Goal: Consume media (video, audio): Consume media (video, audio)

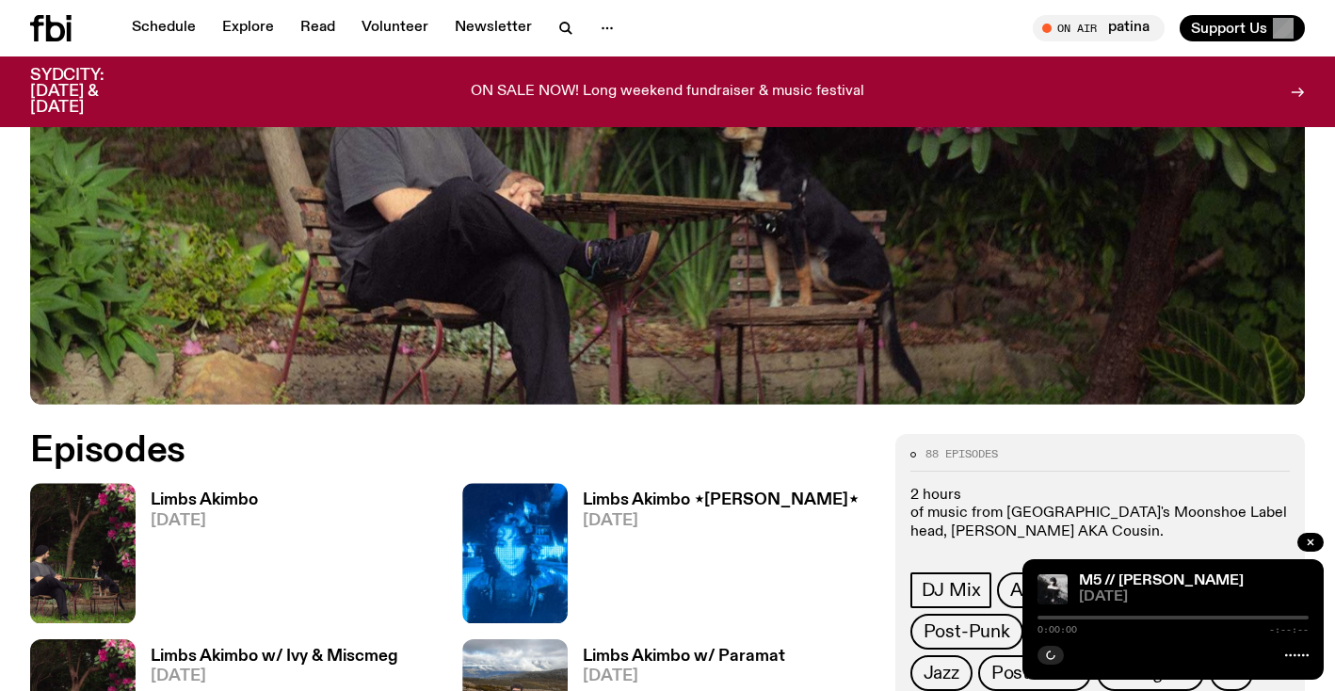
scroll to position [891, 0]
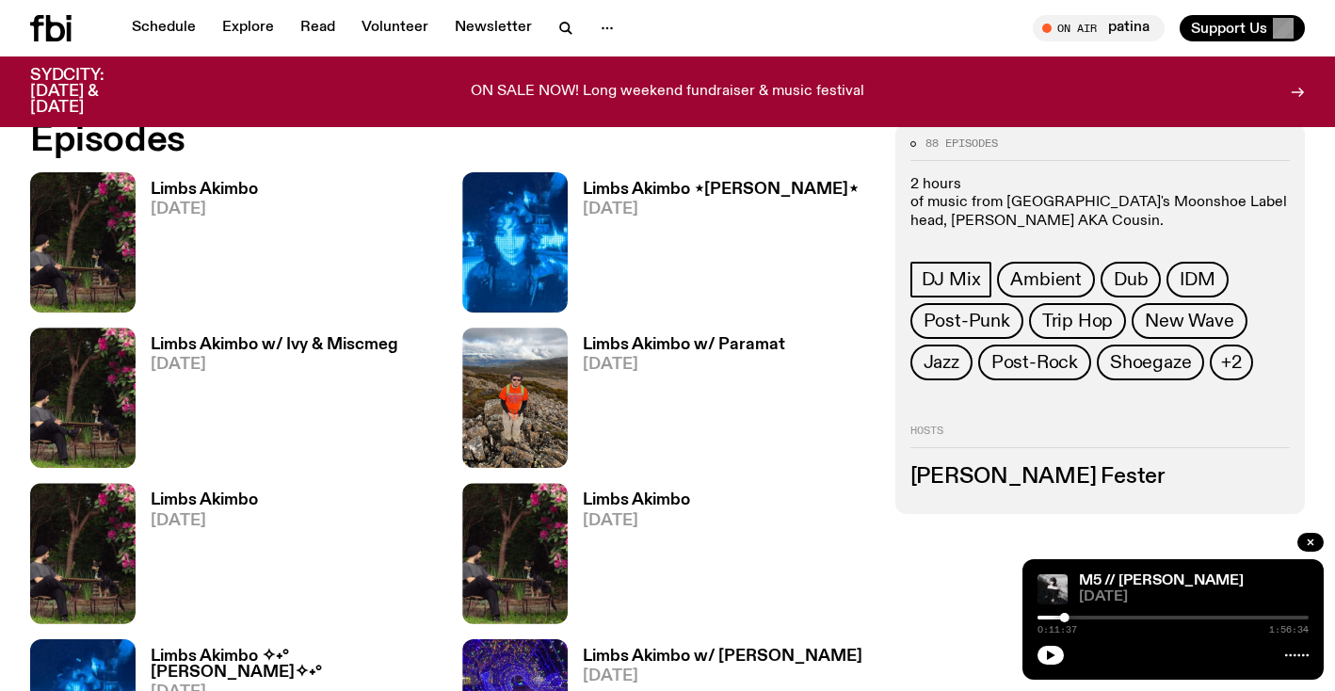
click at [628, 201] on span "[DATE]" at bounding box center [721, 209] width 276 height 16
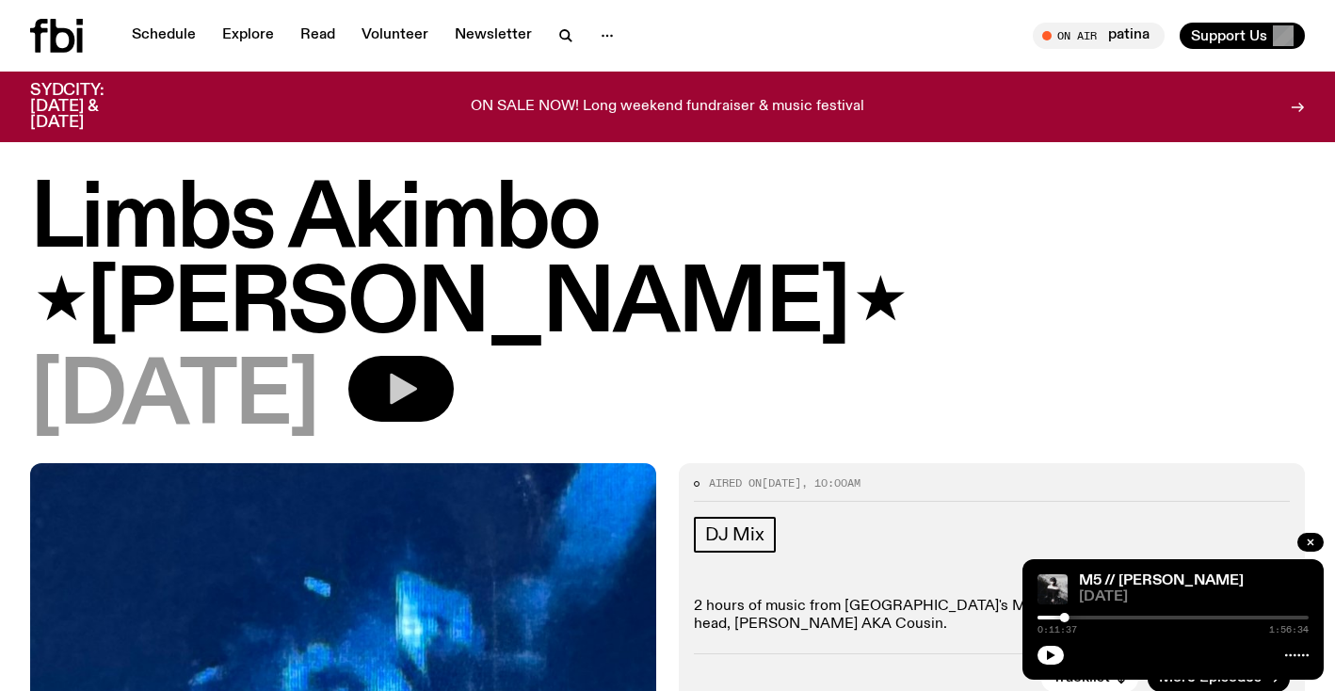
click at [417, 374] on icon "button" at bounding box center [403, 389] width 27 height 31
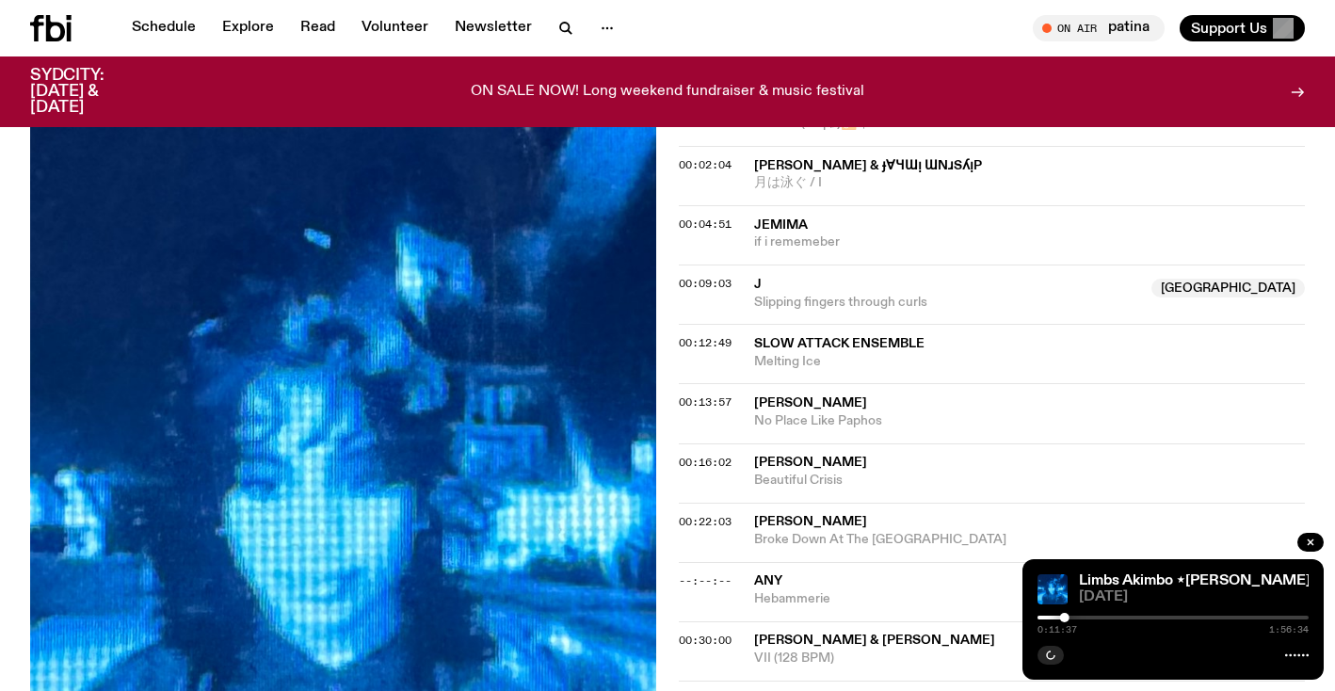
scroll to position [1284, 0]
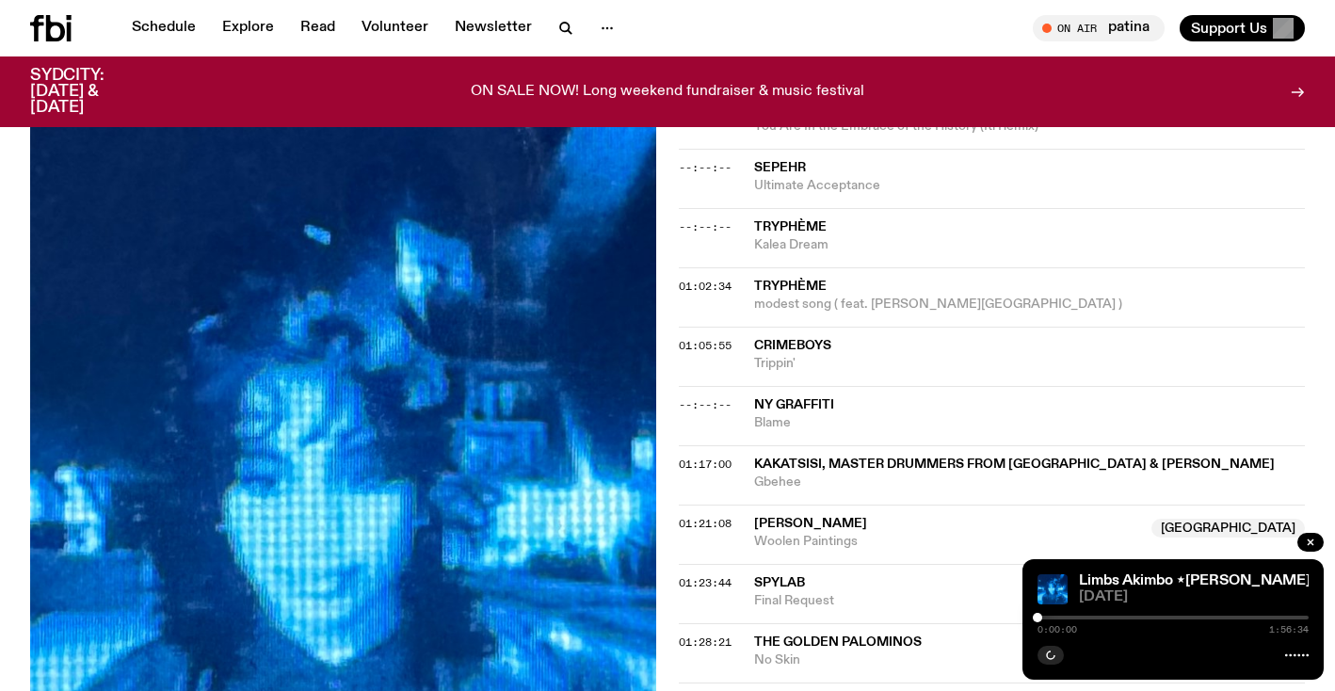
click at [1112, 616] on div at bounding box center [1172, 618] width 271 height 4
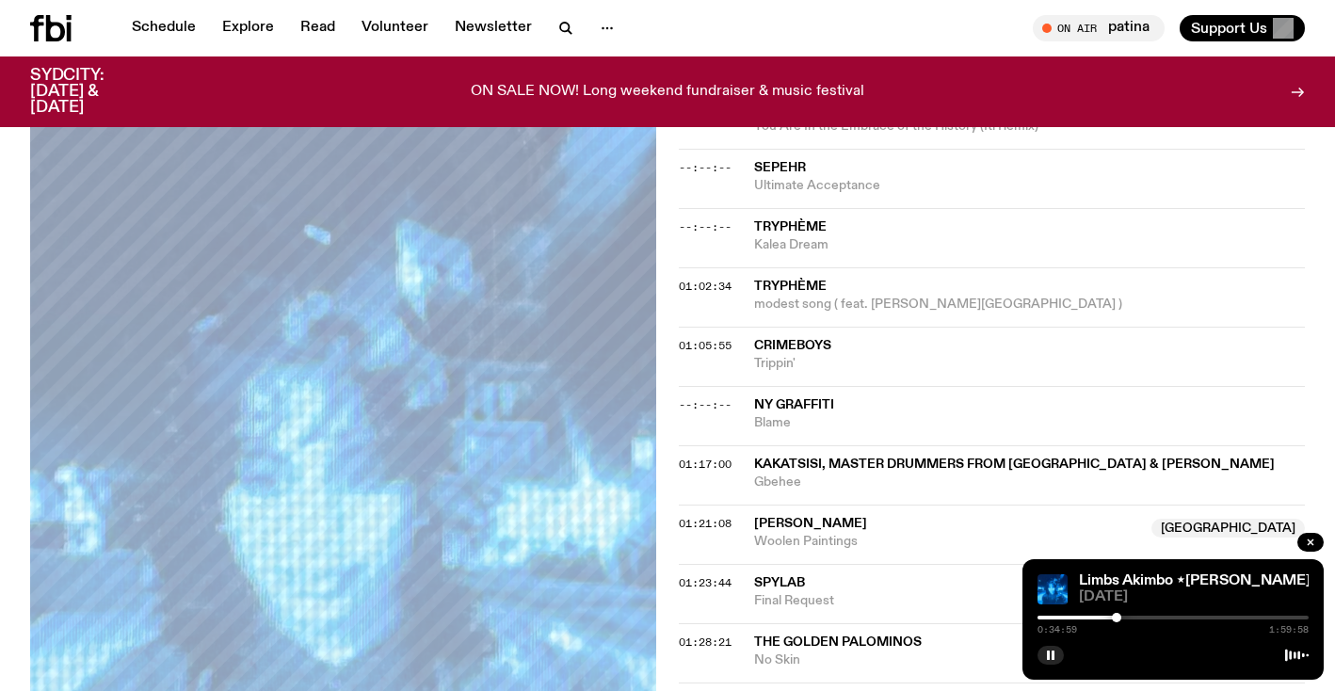
drag, startPoint x: 1111, startPoint y: 616, endPoint x: 1131, endPoint y: 616, distance: 19.8
click at [1121, 616] on div at bounding box center [1115, 617] width 9 height 9
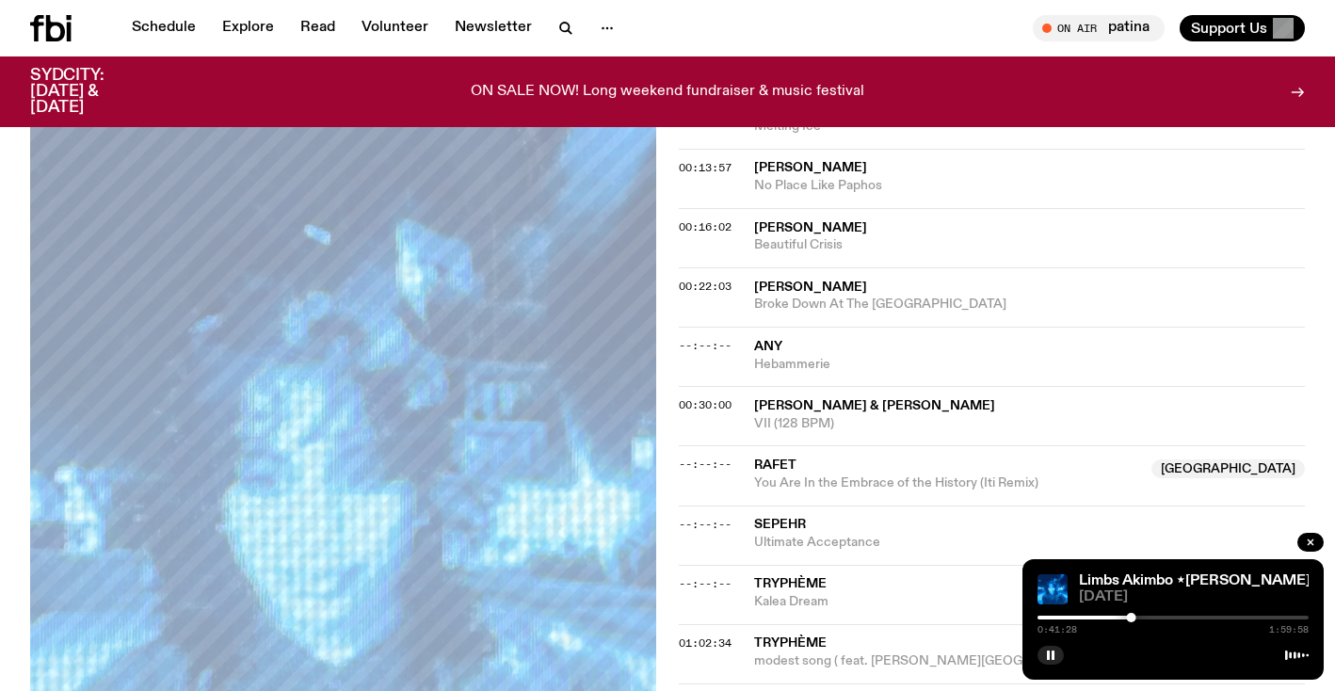
scroll to position [925, 0]
click at [1140, 619] on div "0:41:32 1:59:58" at bounding box center [1172, 623] width 271 height 23
click at [1135, 617] on div at bounding box center [1133, 617] width 9 height 9
drag, startPoint x: 1137, startPoint y: 617, endPoint x: 1147, endPoint y: 617, distance: 10.4
click at [1147, 617] on div at bounding box center [1143, 617] width 9 height 9
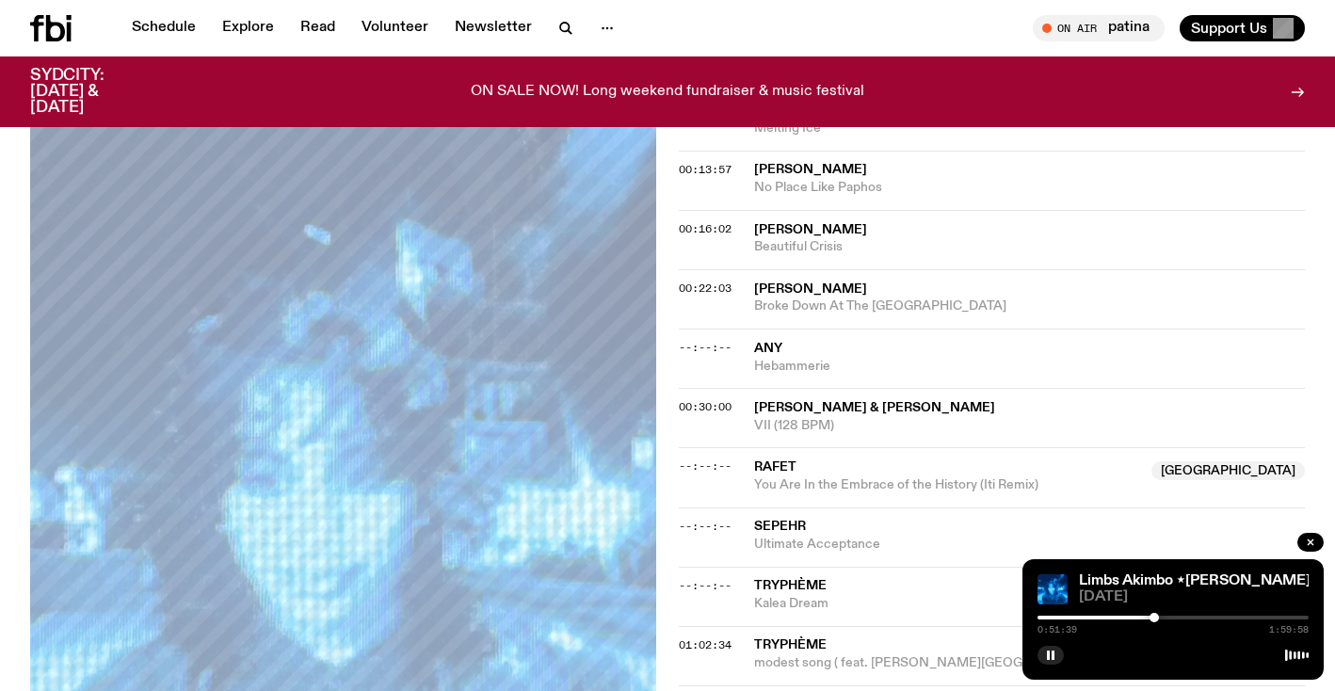
click at [1154, 619] on div at bounding box center [1153, 617] width 9 height 9
click at [1157, 619] on div at bounding box center [1154, 617] width 9 height 9
click at [1158, 619] on div at bounding box center [1156, 617] width 9 height 9
click at [1159, 619] on div at bounding box center [1159, 617] width 9 height 9
click at [1161, 619] on div at bounding box center [1161, 617] width 9 height 9
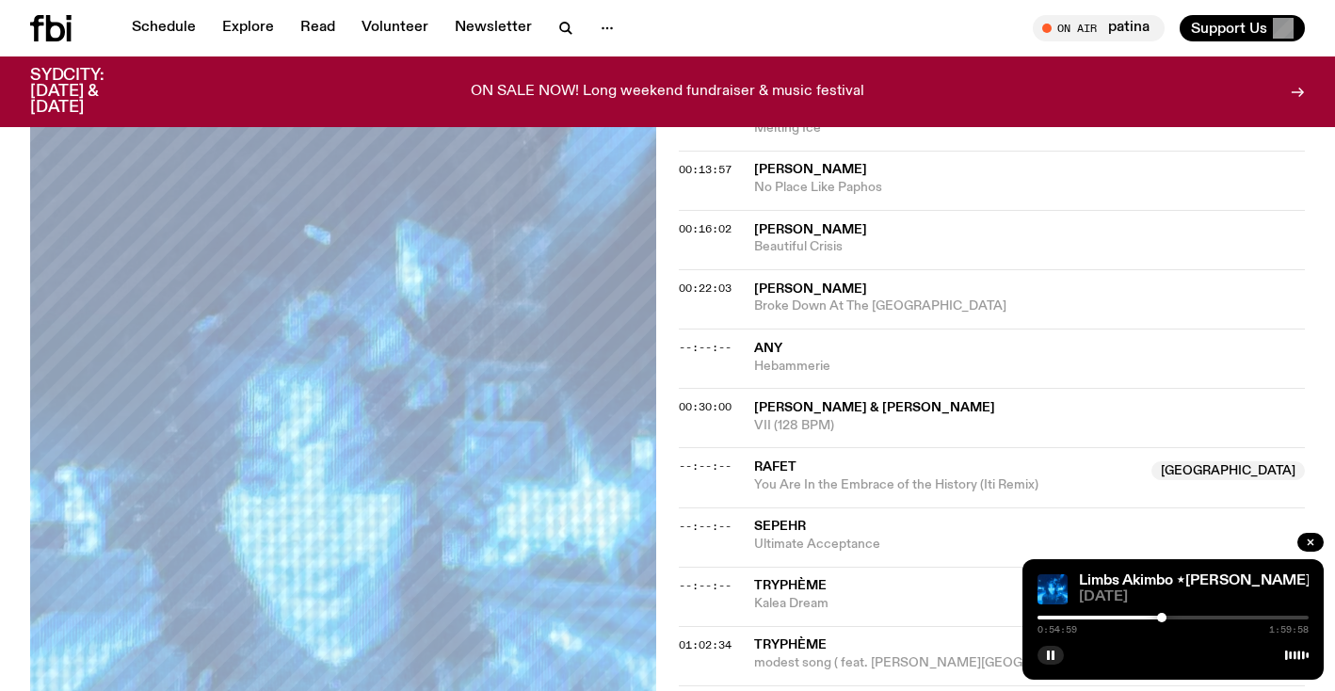
click at [1161, 619] on div at bounding box center [1161, 617] width 9 height 9
click at [1164, 619] on div at bounding box center [1162, 617] width 9 height 9
click at [1164, 619] on div at bounding box center [1163, 617] width 9 height 9
click at [1165, 619] on div at bounding box center [1164, 617] width 9 height 9
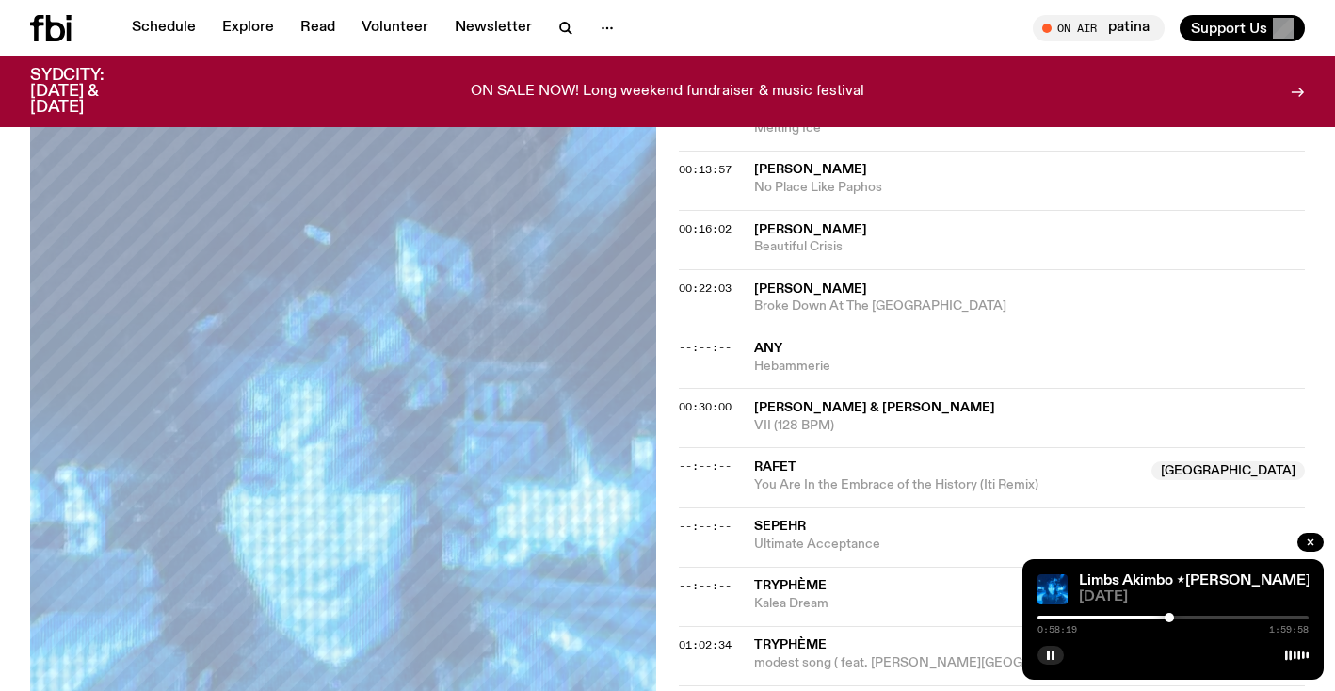
click at [1169, 619] on div at bounding box center [1168, 617] width 9 height 9
click at [1163, 619] on div at bounding box center [1164, 617] width 9 height 9
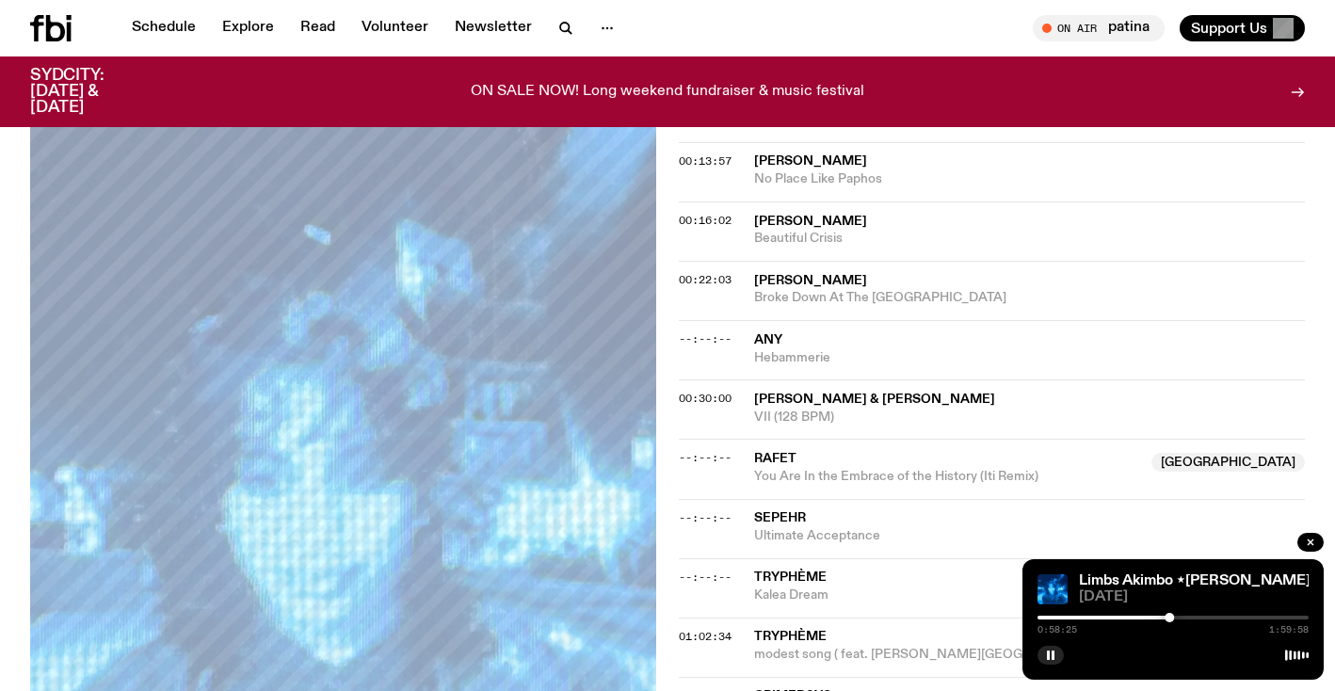
scroll to position [935, 0]
click at [1175, 615] on div at bounding box center [1175, 617] width 9 height 9
click at [1181, 615] on div at bounding box center [1178, 617] width 9 height 9
click at [1185, 616] on div at bounding box center [1181, 617] width 9 height 9
click at [1191, 616] on div at bounding box center [1190, 617] width 9 height 9
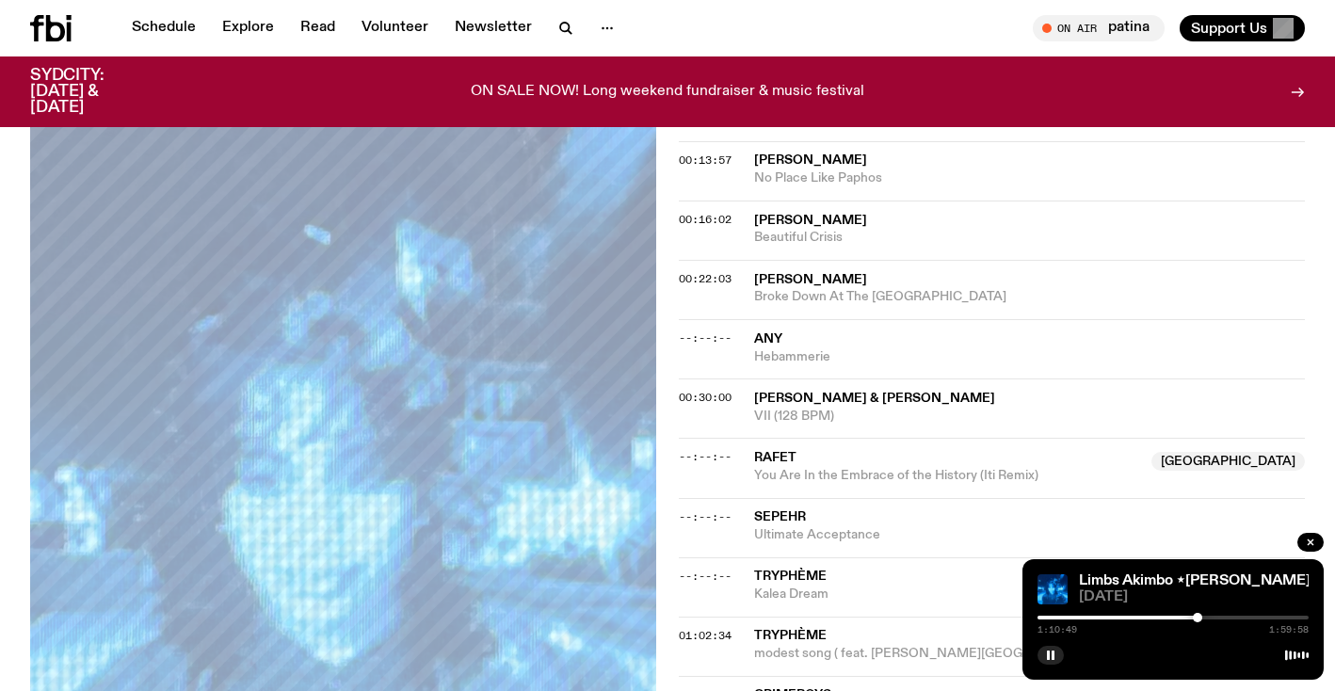
click at [1200, 616] on div at bounding box center [1196, 617] width 9 height 9
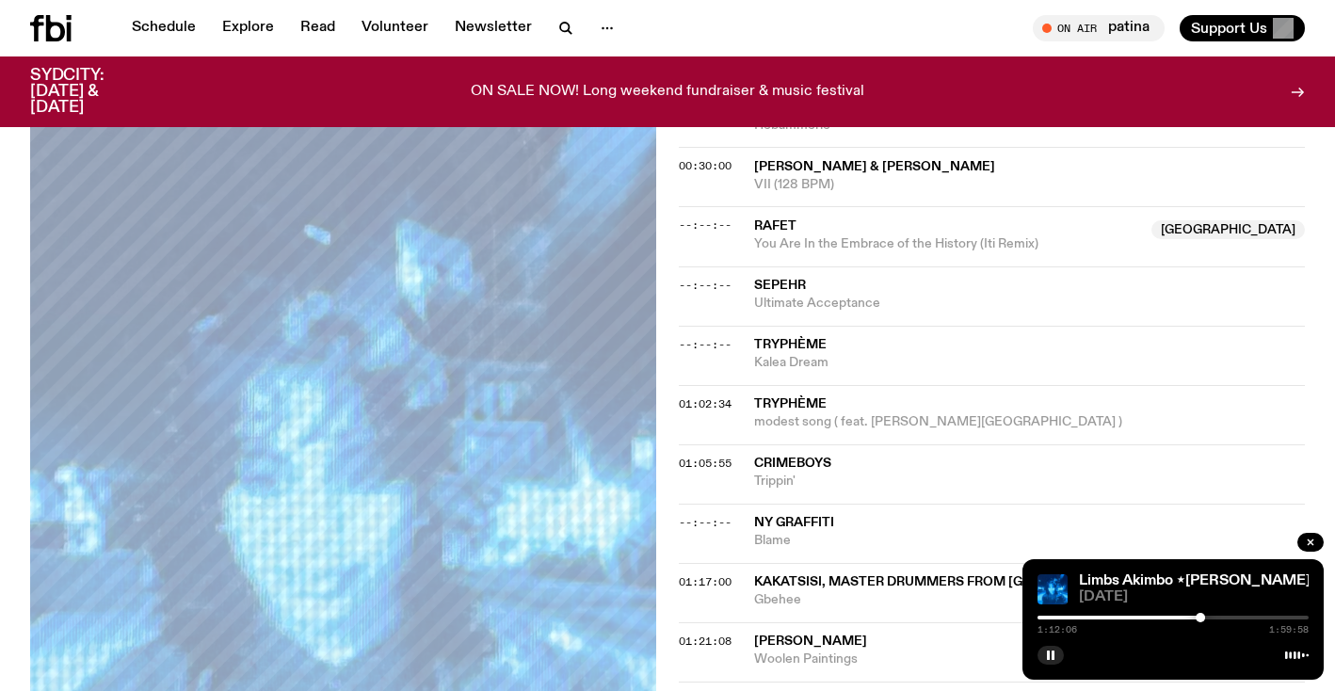
scroll to position [1169, 0]
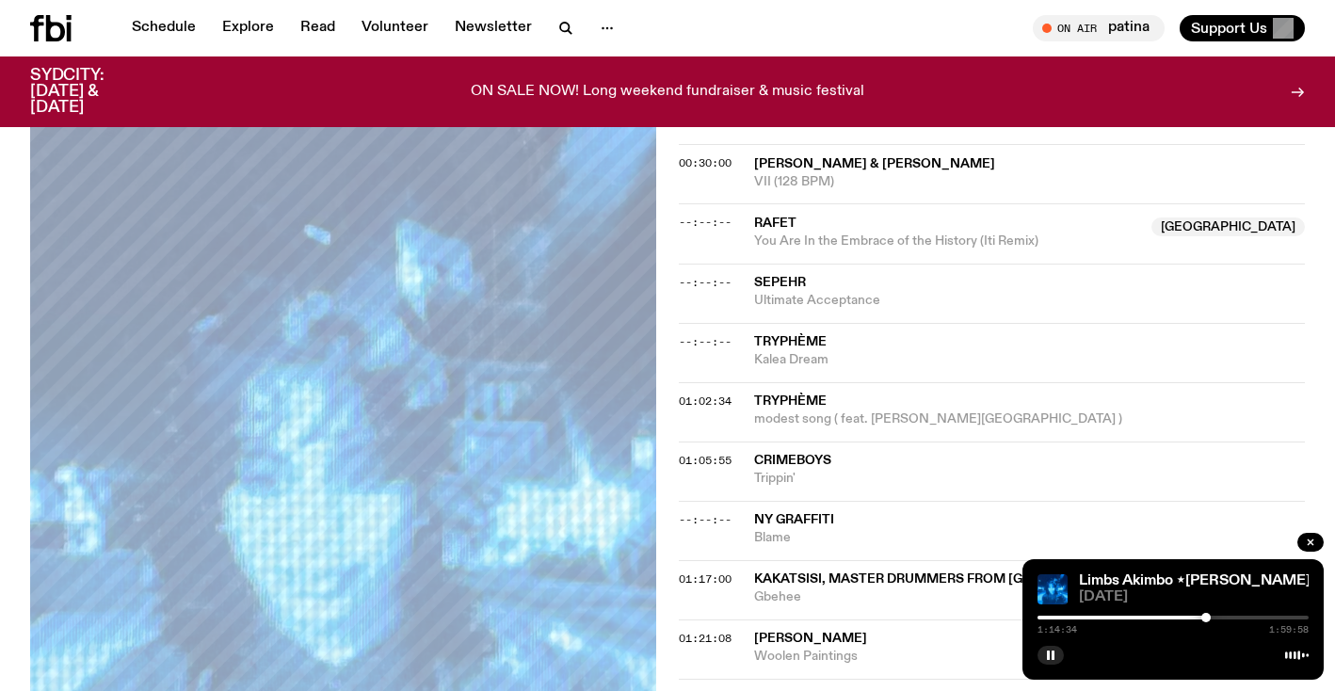
click at [1206, 616] on div at bounding box center [1205, 617] width 9 height 9
click at [1211, 616] on div at bounding box center [1211, 617] width 9 height 9
click at [1220, 616] on div at bounding box center [1215, 617] width 9 height 9
click at [1224, 616] on div at bounding box center [1224, 617] width 9 height 9
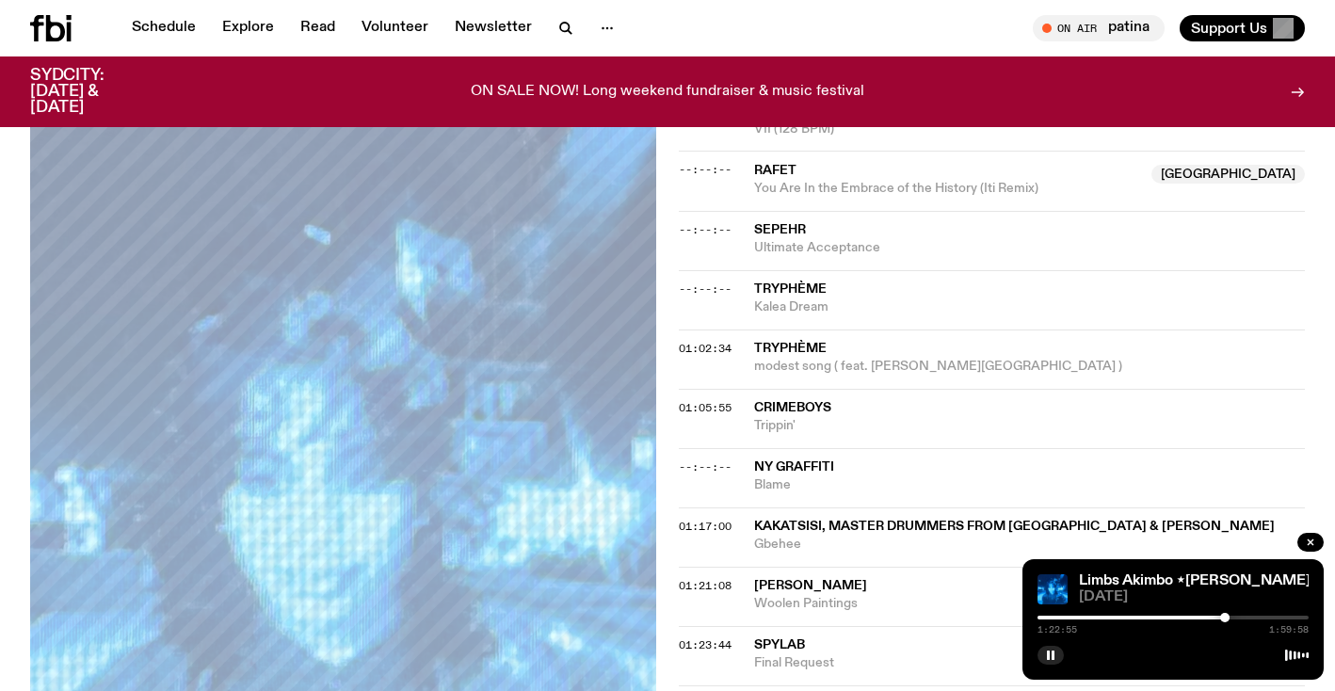
scroll to position [1223, 0]
click at [1234, 615] on div at bounding box center [1228, 617] width 9 height 9
click at [1237, 615] on div at bounding box center [1236, 617] width 9 height 9
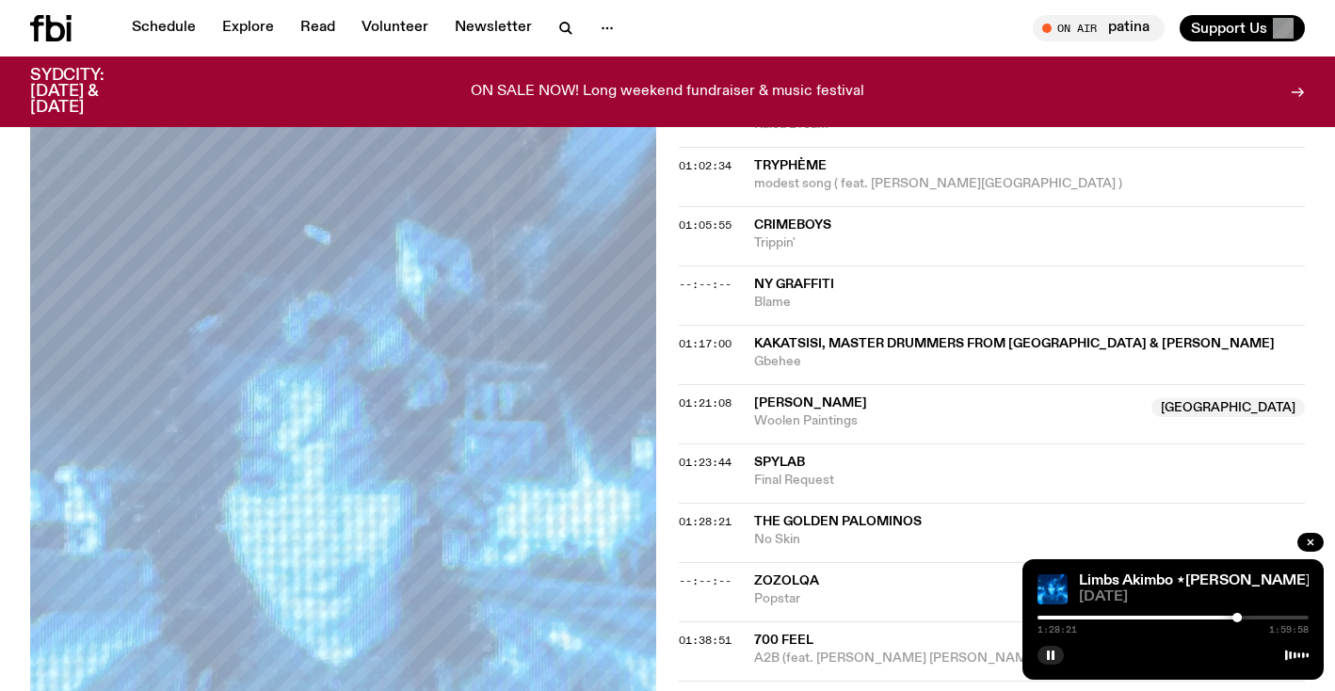
scroll to position [1402, 0]
drag, startPoint x: 1241, startPoint y: 617, endPoint x: 1253, endPoint y: 617, distance: 11.3
click at [1253, 617] on div at bounding box center [1172, 618] width 271 height 4
click at [1252, 621] on div at bounding box center [1251, 617] width 9 height 9
click at [1257, 621] on div at bounding box center [1257, 617] width 9 height 9
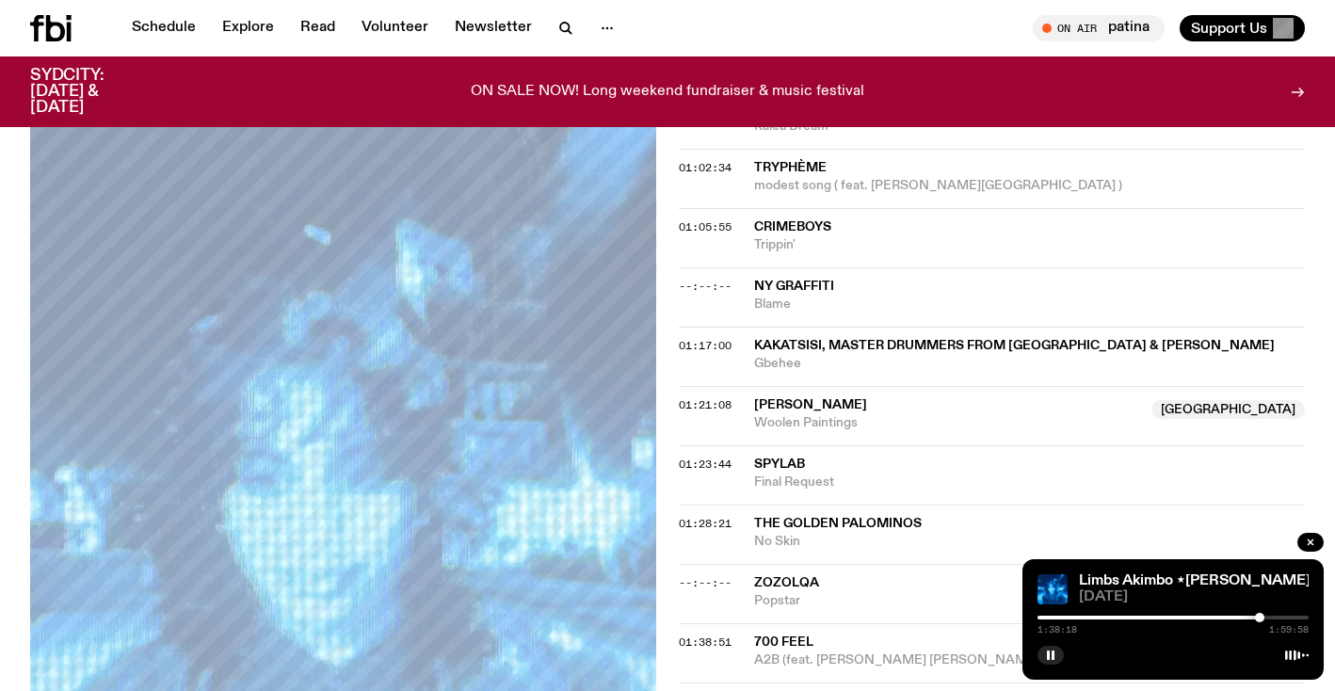
click at [1261, 621] on div at bounding box center [1259, 617] width 9 height 9
click at [1270, 621] on div at bounding box center [1269, 617] width 9 height 9
click at [1266, 621] on div at bounding box center [1266, 617] width 9 height 9
click at [1262, 621] on div at bounding box center [1265, 617] width 9 height 9
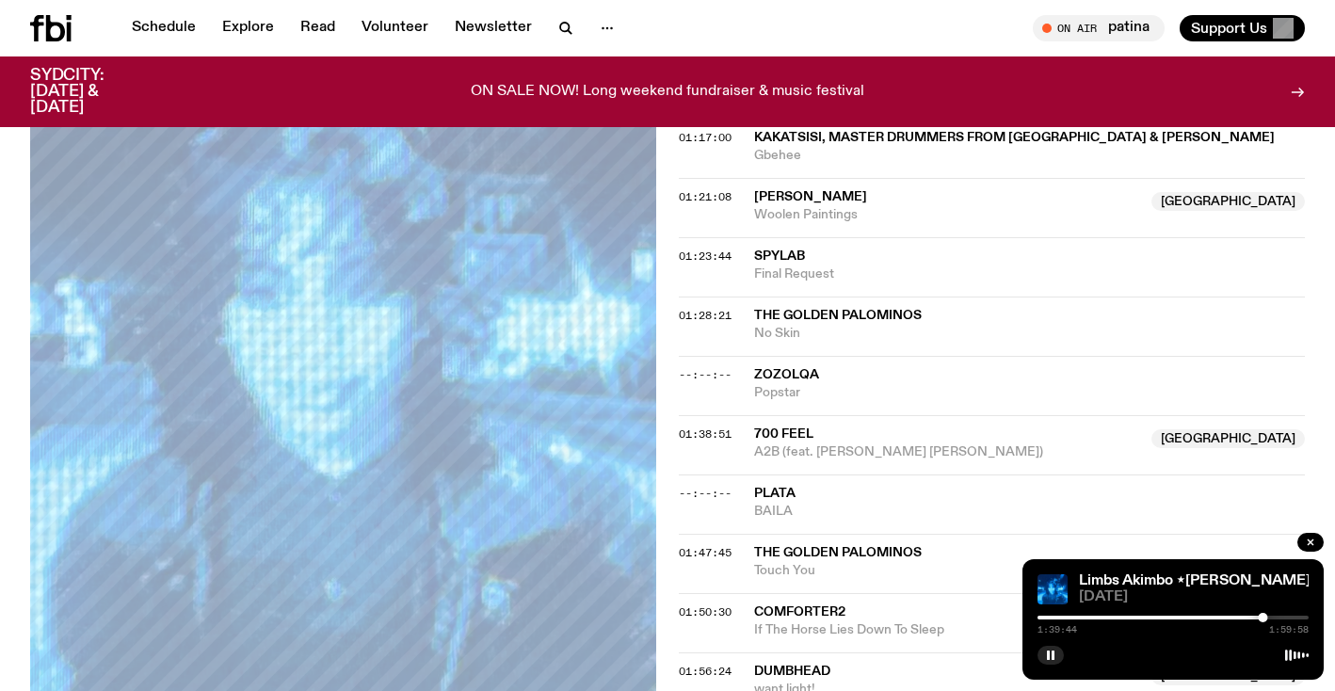
scroll to position [1611, 0]
click at [1047, 657] on rect "button" at bounding box center [1048, 654] width 3 height 9
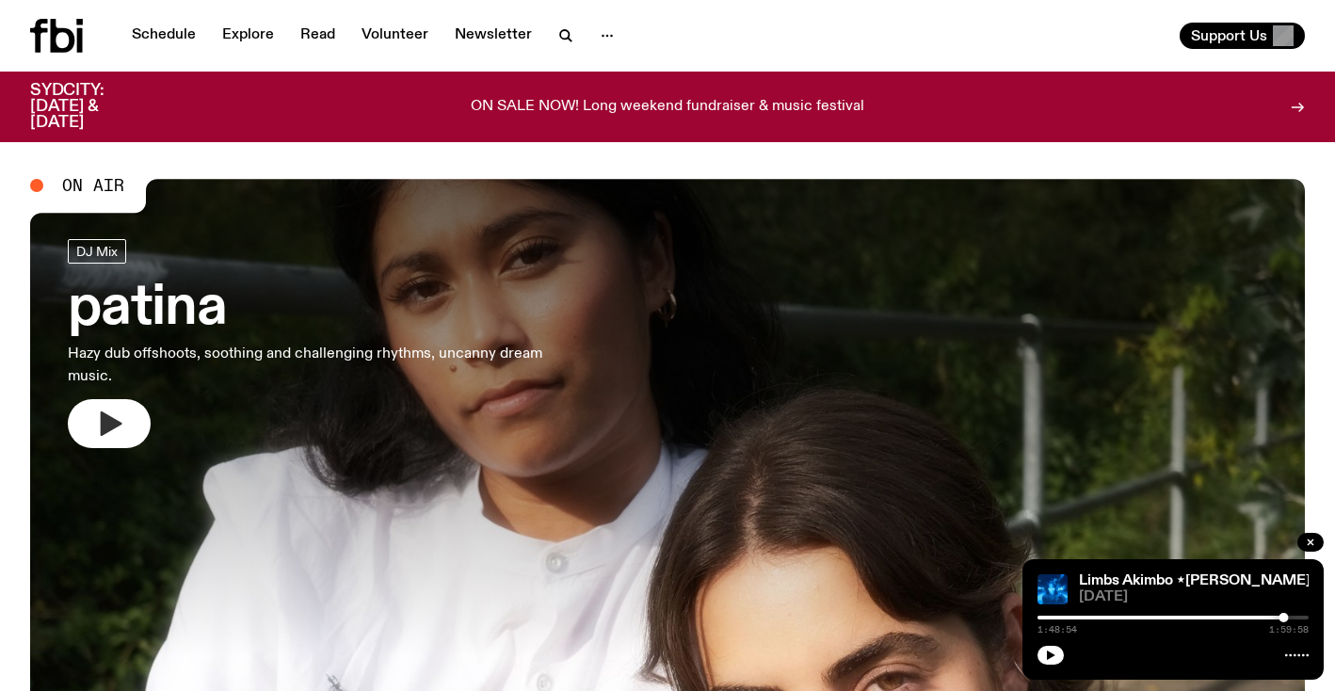
click at [120, 416] on icon "button" at bounding box center [109, 423] width 30 height 30
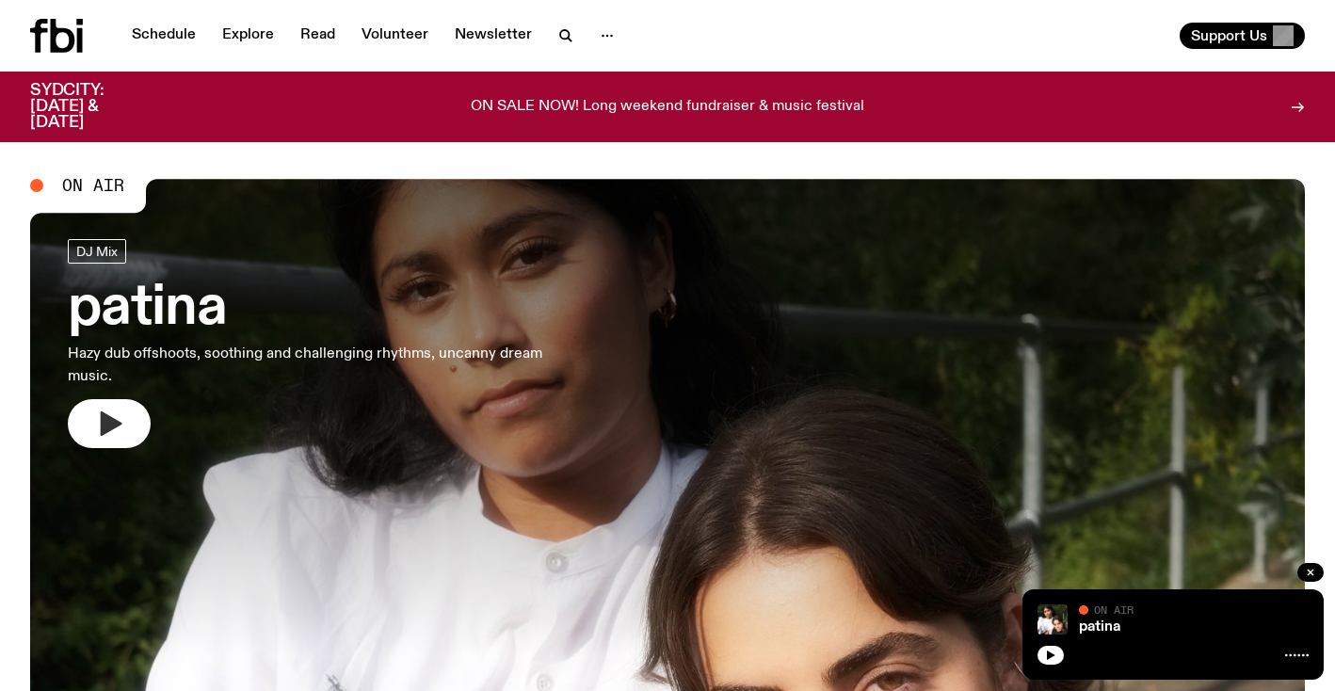
click at [126, 424] on button "button" at bounding box center [109, 423] width 83 height 49
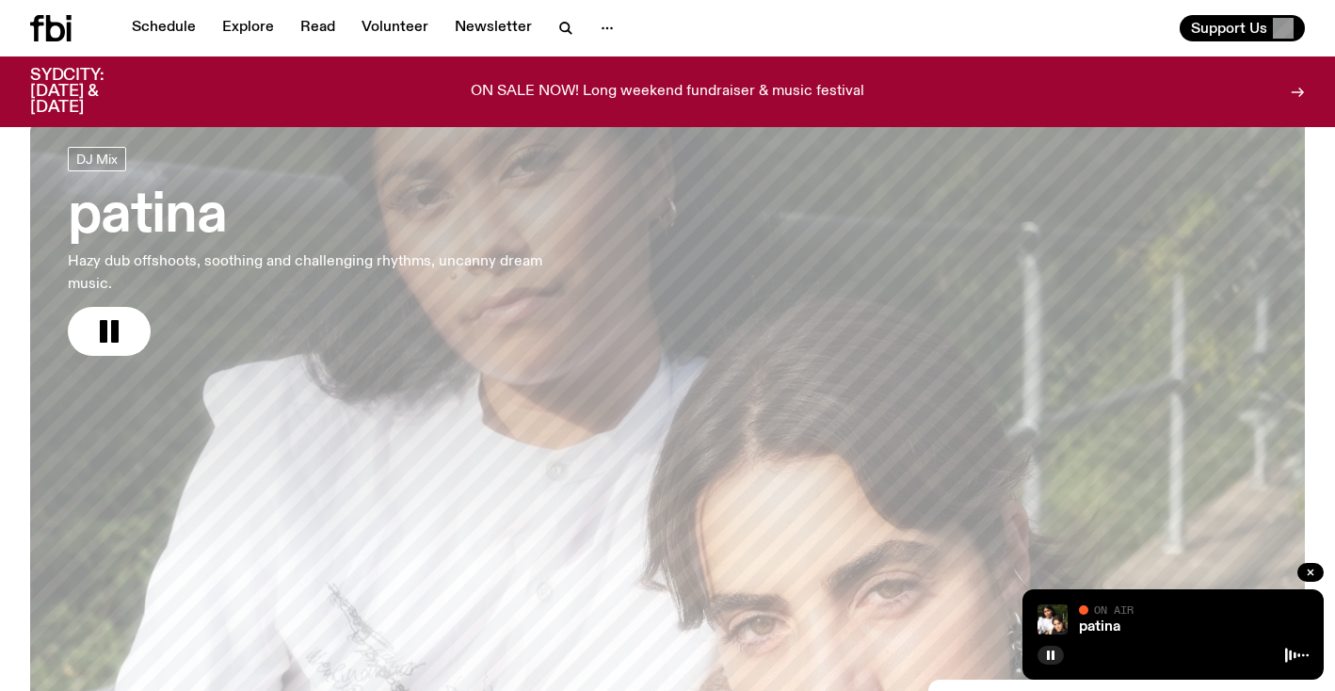
scroll to position [122, 0]
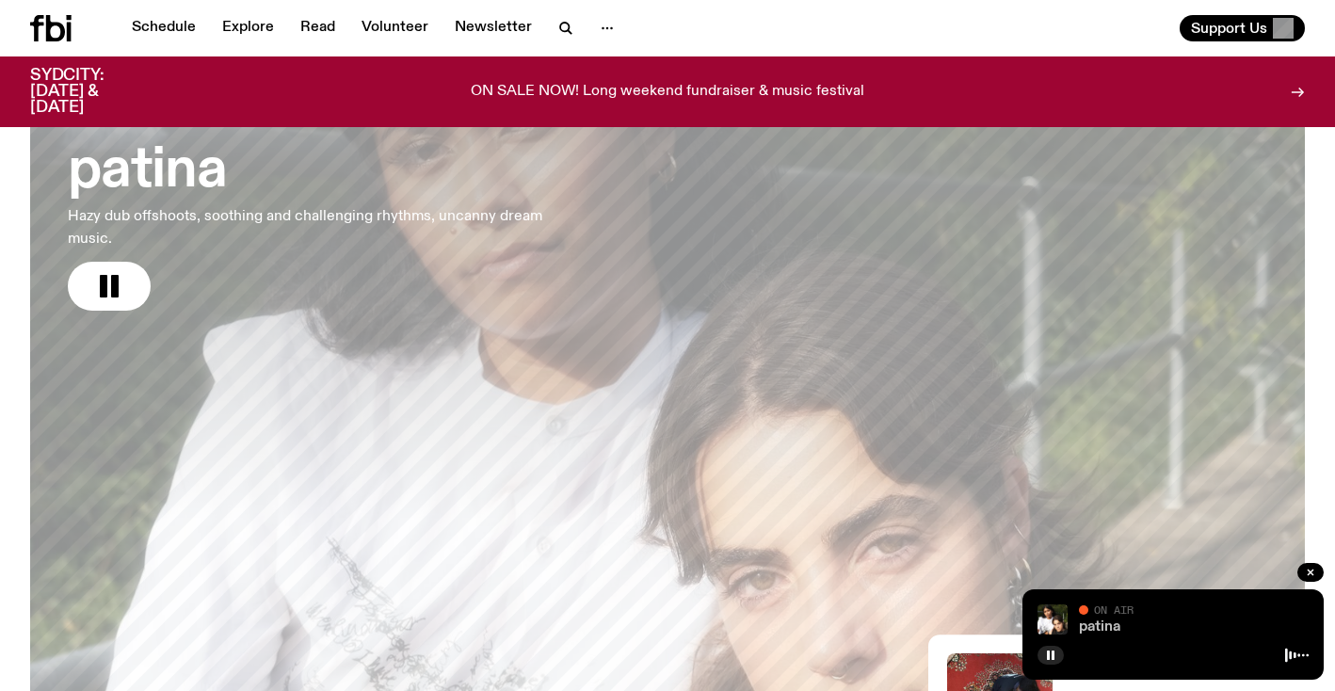
click at [1085, 629] on link "patina" at bounding box center [1099, 626] width 41 height 15
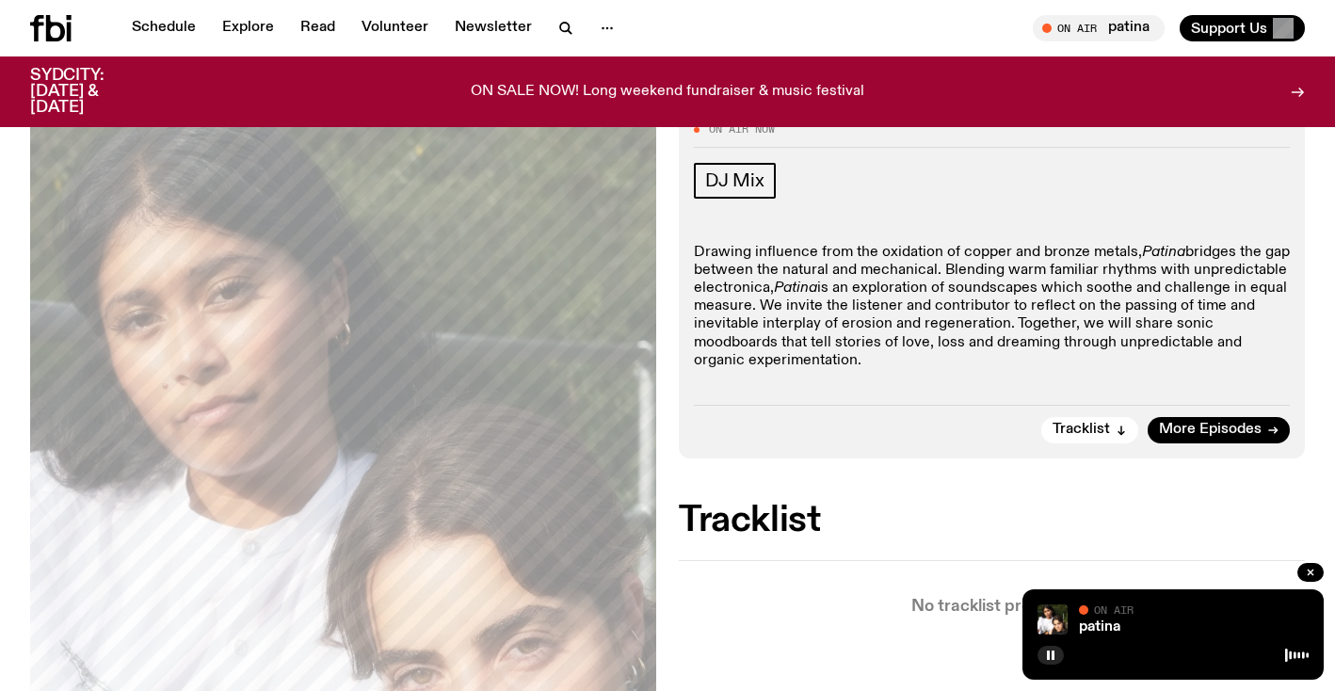
scroll to position [256, 0]
click at [61, 23] on icon at bounding box center [50, 28] width 41 height 26
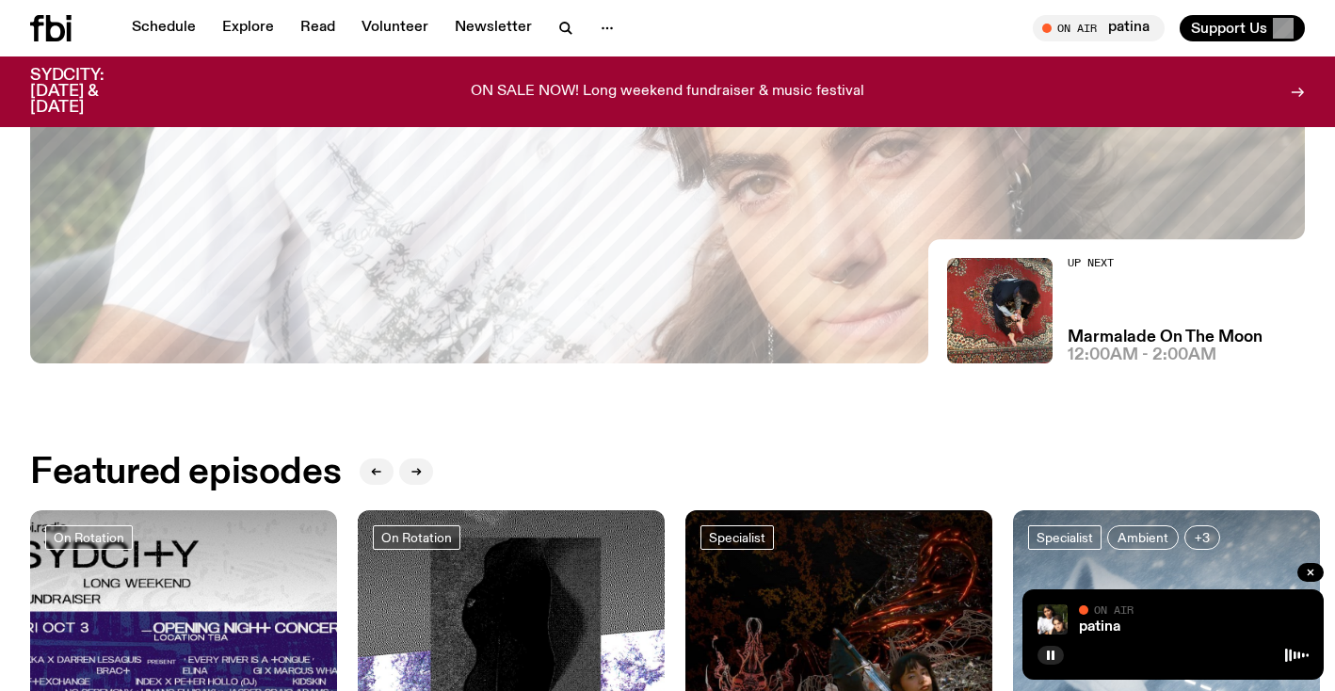
scroll to position [220, 0]
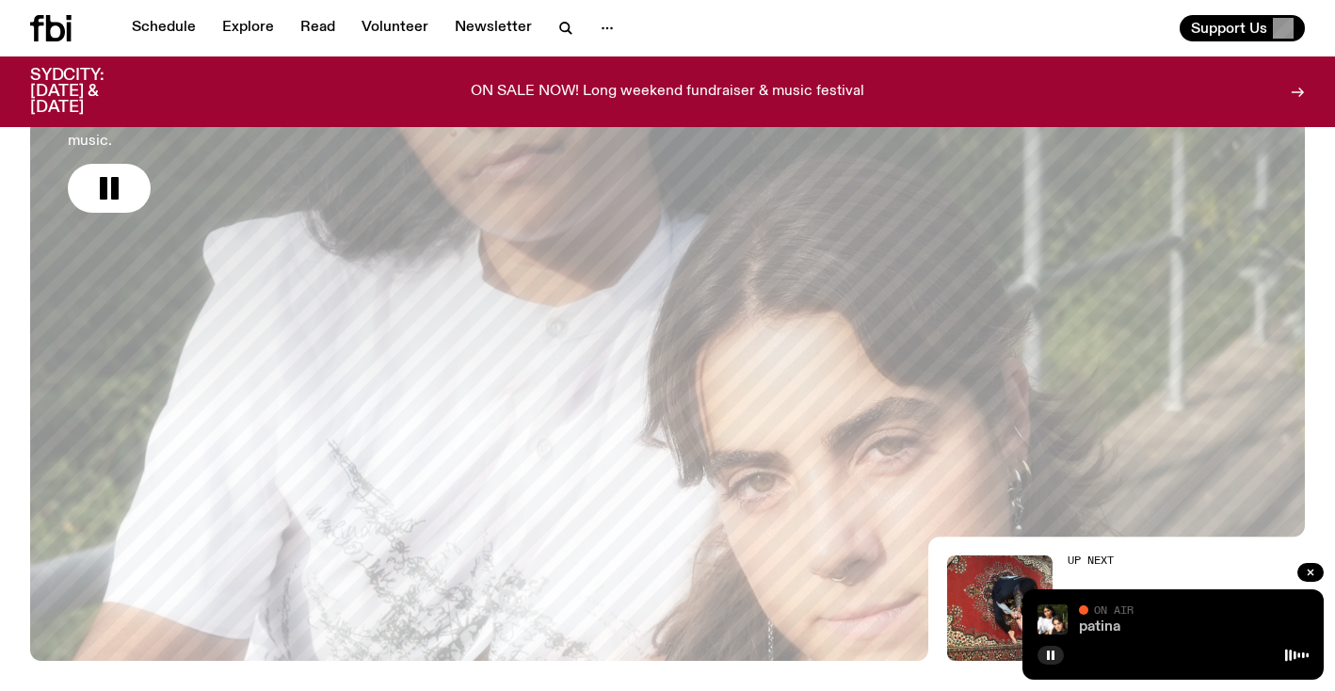
click at [1102, 629] on link "patina" at bounding box center [1099, 626] width 41 height 15
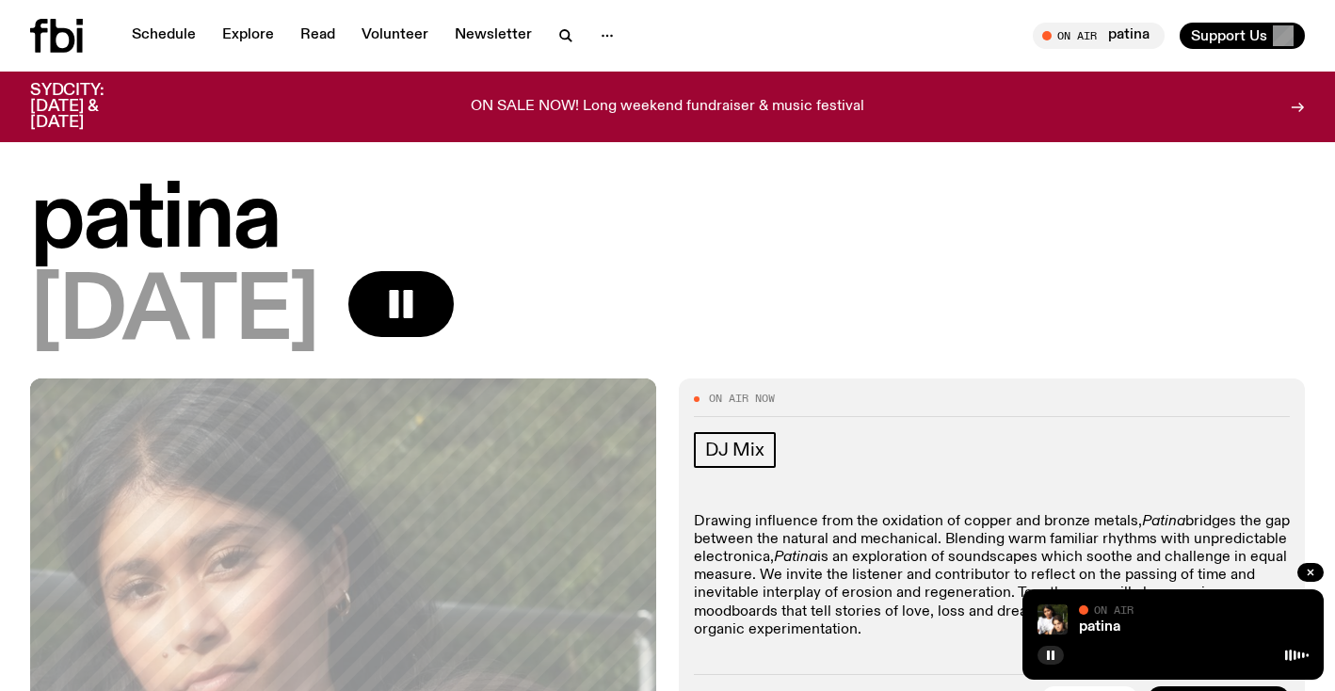
click at [141, 219] on h1 "patina" at bounding box center [667, 221] width 1274 height 85
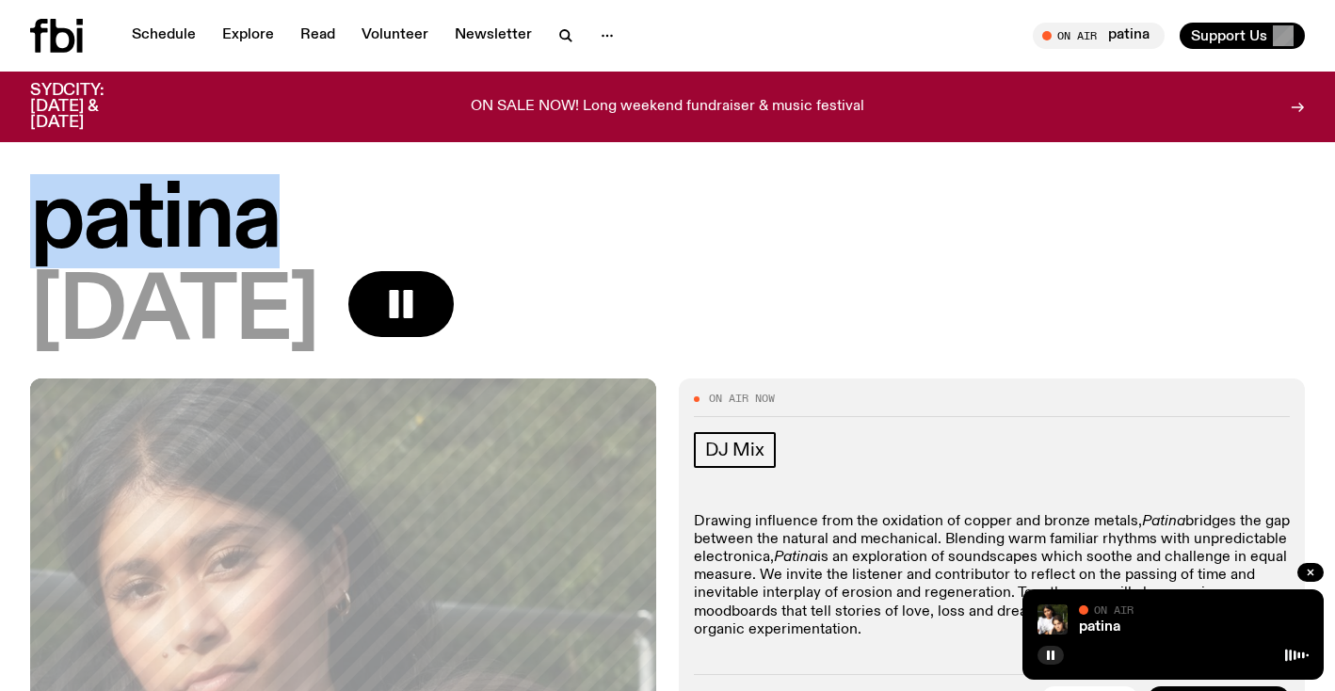
click at [141, 220] on h1 "patina" at bounding box center [667, 221] width 1274 height 85
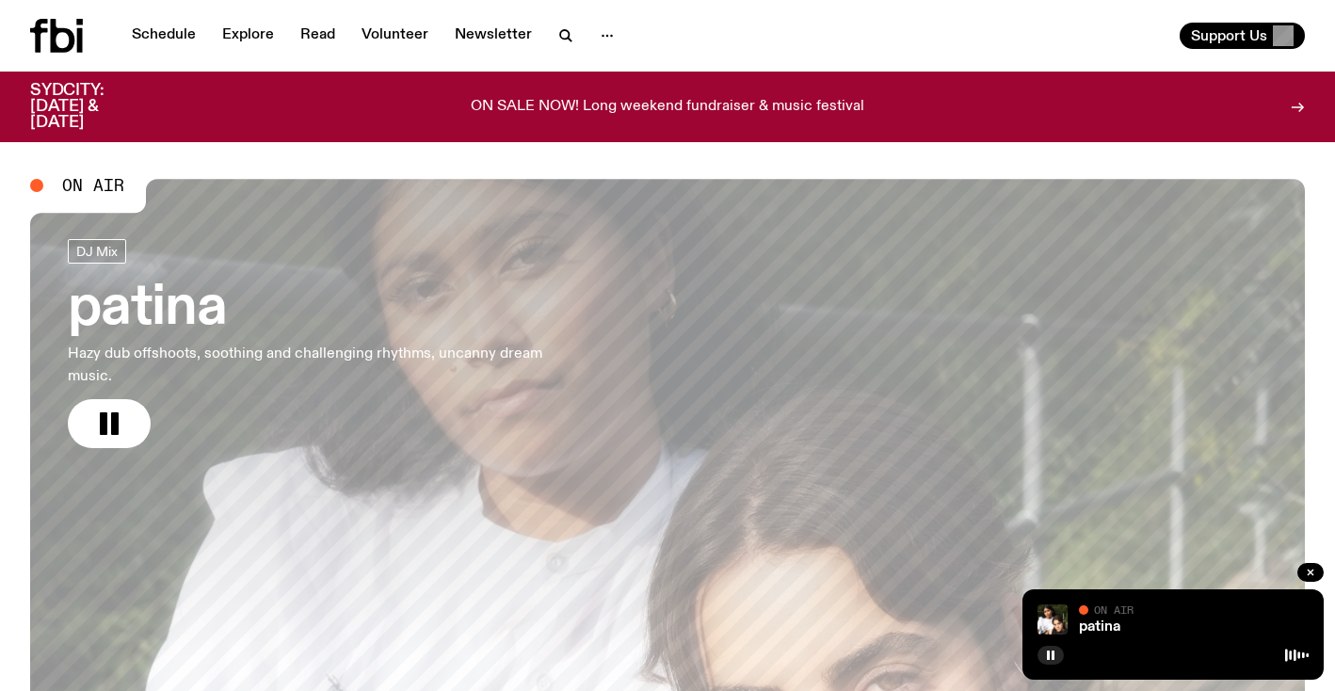
click at [168, 307] on h3 "patina" at bounding box center [309, 308] width 482 height 53
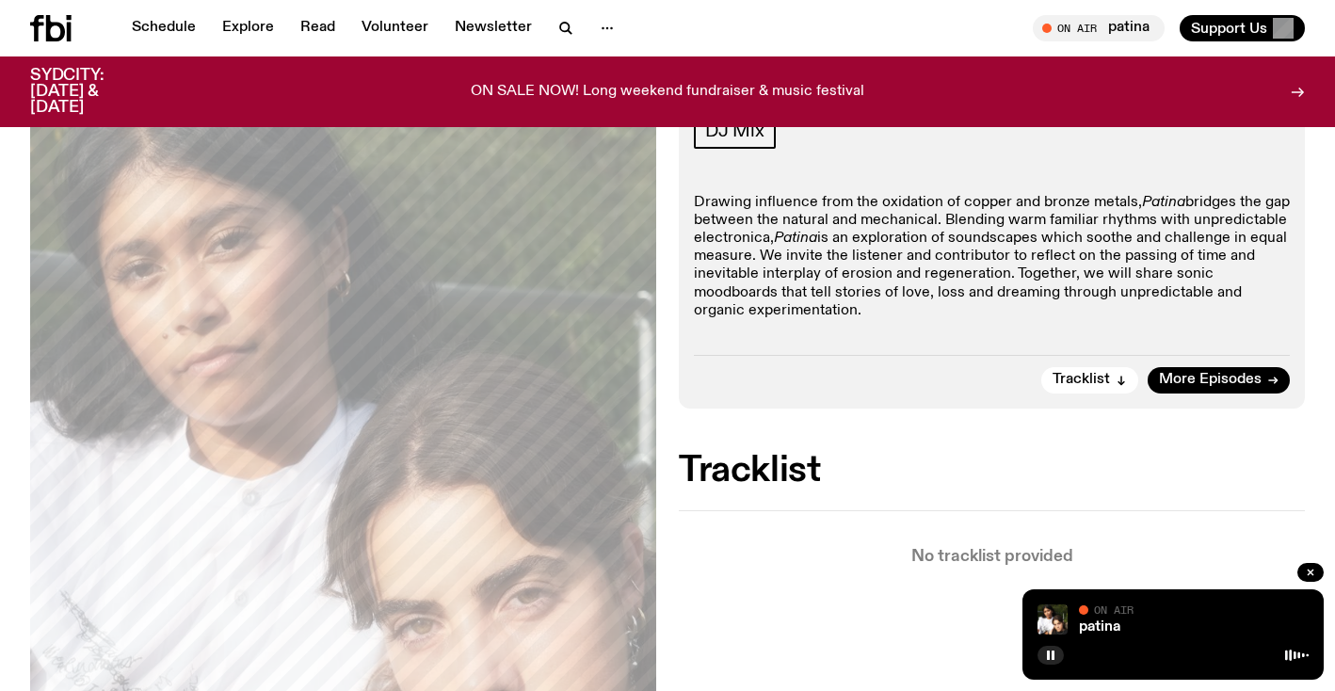
scroll to position [286, 0]
